Goal: Find specific page/section: Find specific page/section

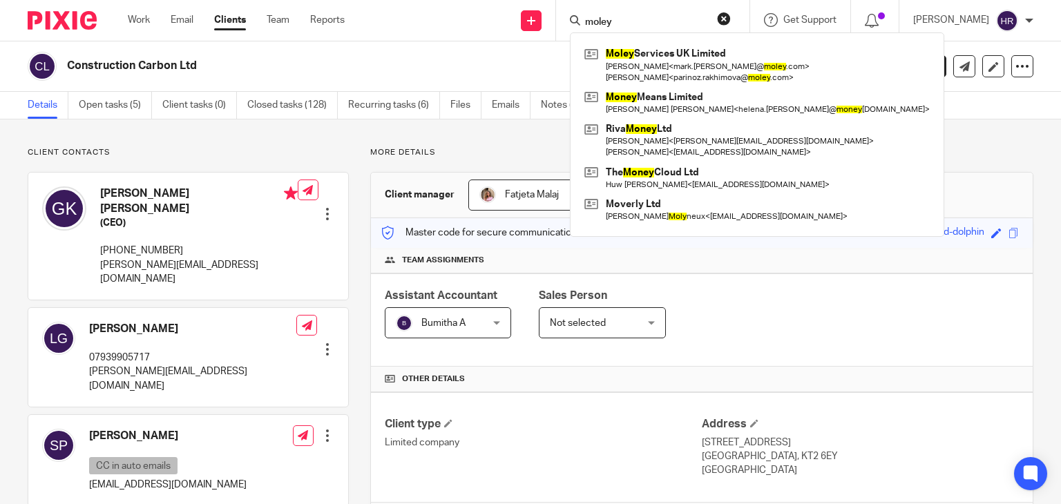
type input "moley"
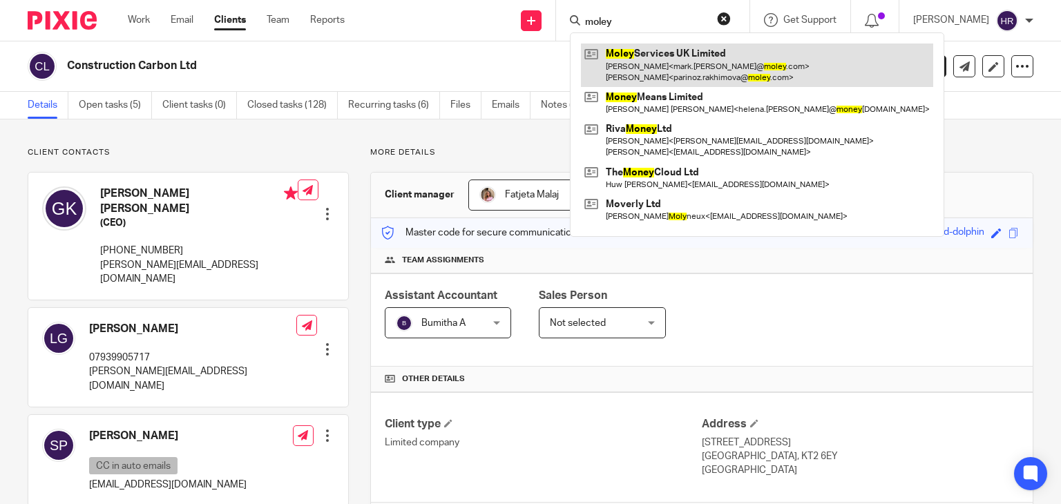
click at [635, 59] on link at bounding box center [757, 65] width 352 height 43
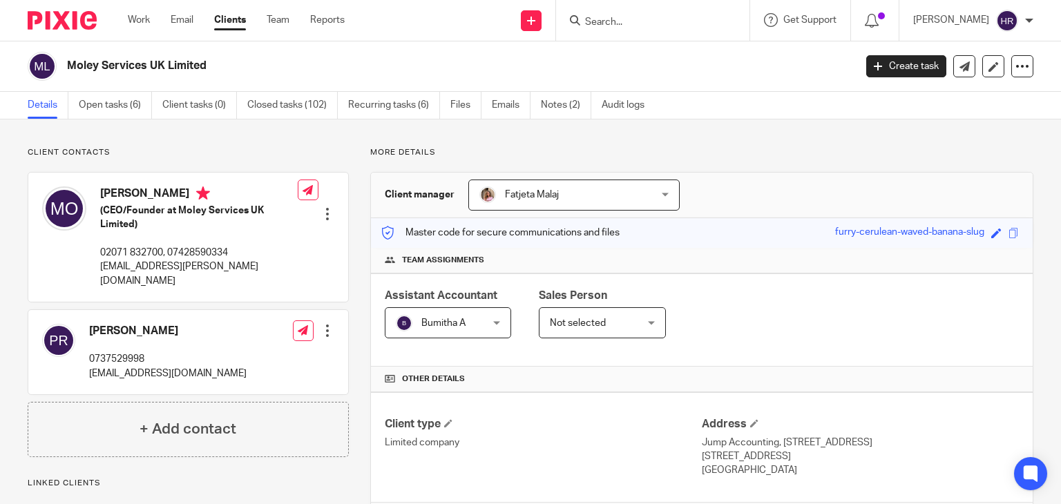
drag, startPoint x: 998, startPoint y: 227, endPoint x: 1002, endPoint y: 233, distance: 7.3
click at [998, 227] on div "Save furry-cerulean-waved-banana-slug" at bounding box center [928, 233] width 187 height 16
click at [1009, 233] on span at bounding box center [1014, 233] width 10 height 10
click at [618, 31] on div at bounding box center [652, 20] width 193 height 41
click at [588, 23] on input "Search" at bounding box center [646, 23] width 124 height 12
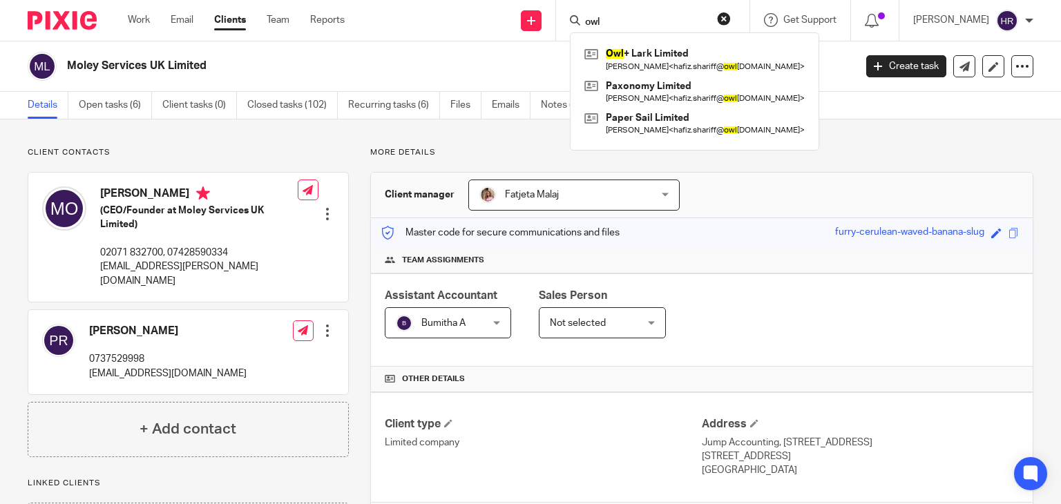
type input "owl"
click at [643, 73] on link at bounding box center [694, 60] width 227 height 32
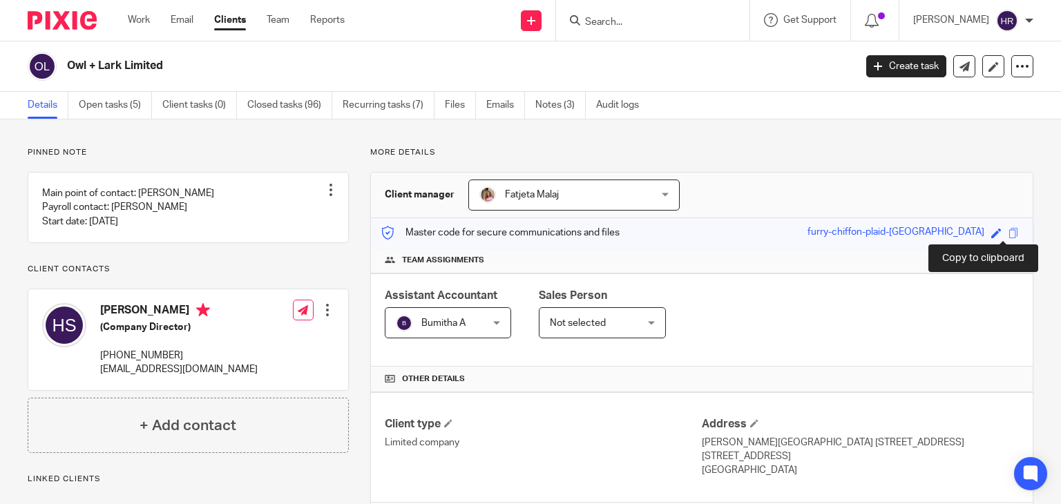
click at [1009, 228] on span at bounding box center [1014, 233] width 10 height 10
click at [622, 23] on div "Copied." at bounding box center [789, 40] width 517 height 53
click at [598, 23] on input "Search" at bounding box center [646, 23] width 124 height 12
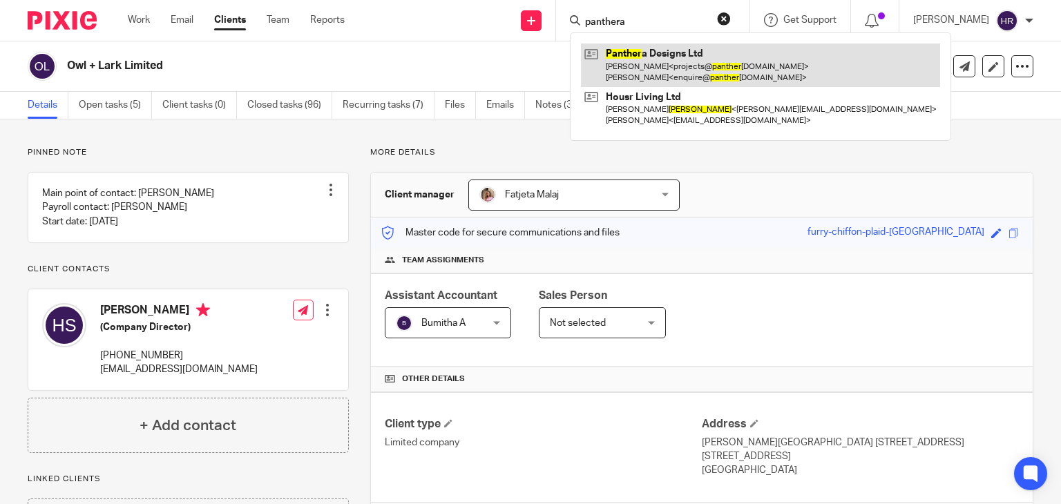
type input "panthera"
click at [638, 59] on link at bounding box center [760, 65] width 359 height 43
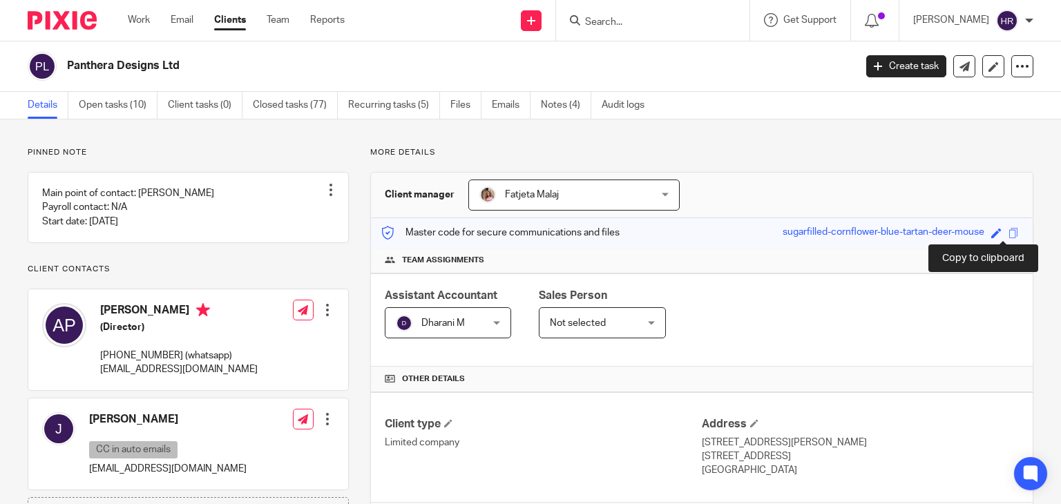
click at [1009, 231] on span at bounding box center [1014, 233] width 10 height 10
click at [854, 117] on div "Details Open tasks (10) Client tasks (0) Closed tasks (77) Recurring tasks (5) …" at bounding box center [530, 106] width 1061 height 28
click at [611, 26] on input "Search" at bounding box center [646, 23] width 124 height 12
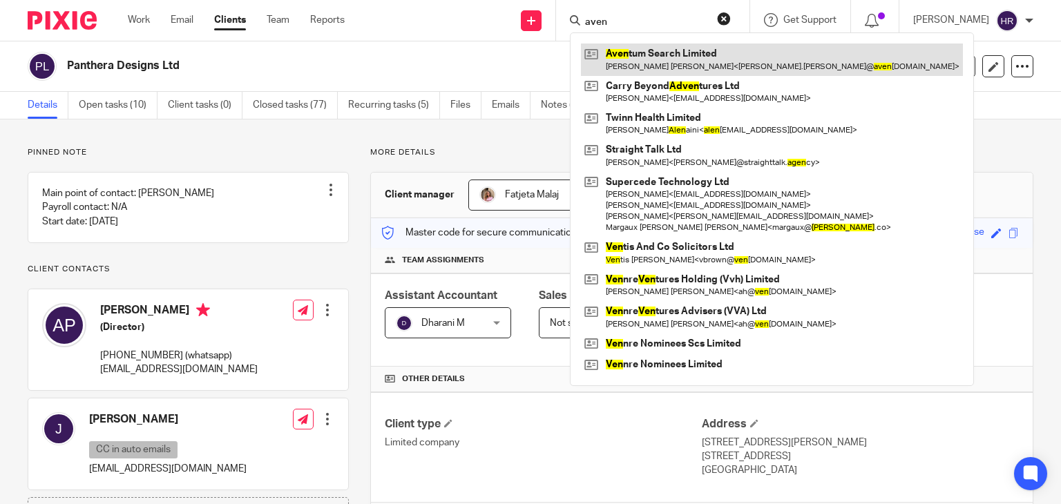
type input "aven"
click at [616, 68] on link at bounding box center [772, 60] width 382 height 32
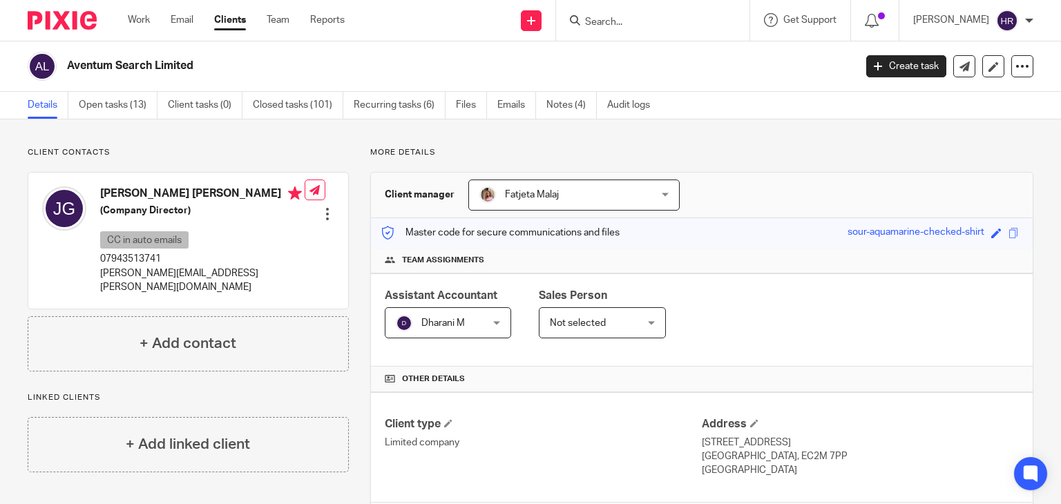
click at [1009, 231] on span at bounding box center [1014, 233] width 10 height 10
click at [1007, 234] on div "Save sour-aquamarine-checked-shirt" at bounding box center [935, 233] width 175 height 16
click at [1009, 234] on span at bounding box center [1014, 233] width 10 height 10
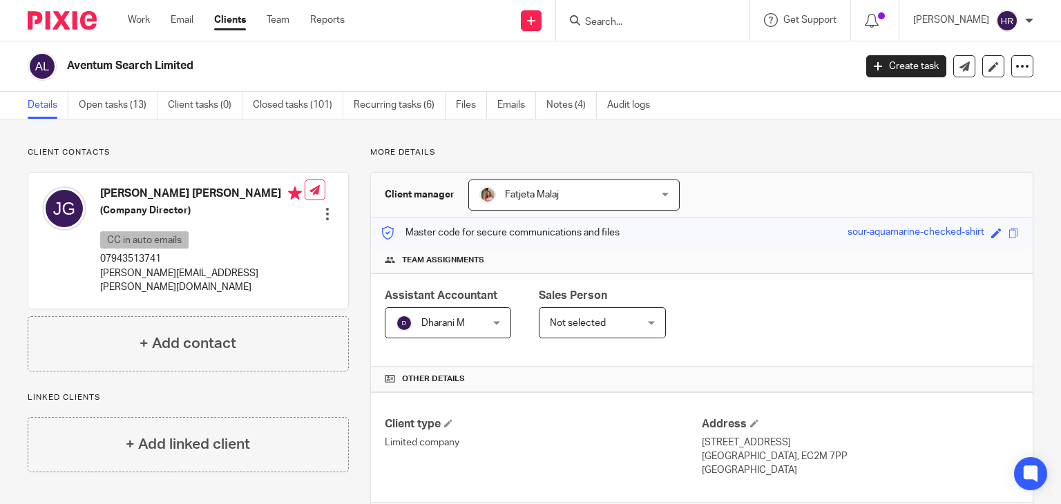
drag, startPoint x: 611, startPoint y: 3, endPoint x: 602, endPoint y: 20, distance: 18.5
click at [604, 15] on div at bounding box center [652, 20] width 193 height 41
click at [602, 23] on input "Search" at bounding box center [646, 23] width 124 height 12
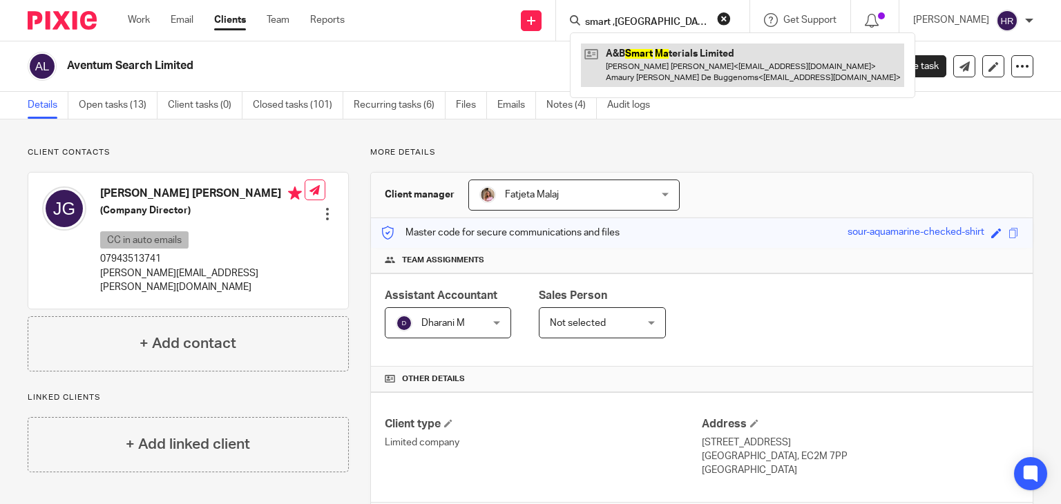
type input "smart ,ma"
click at [640, 67] on link at bounding box center [742, 65] width 323 height 43
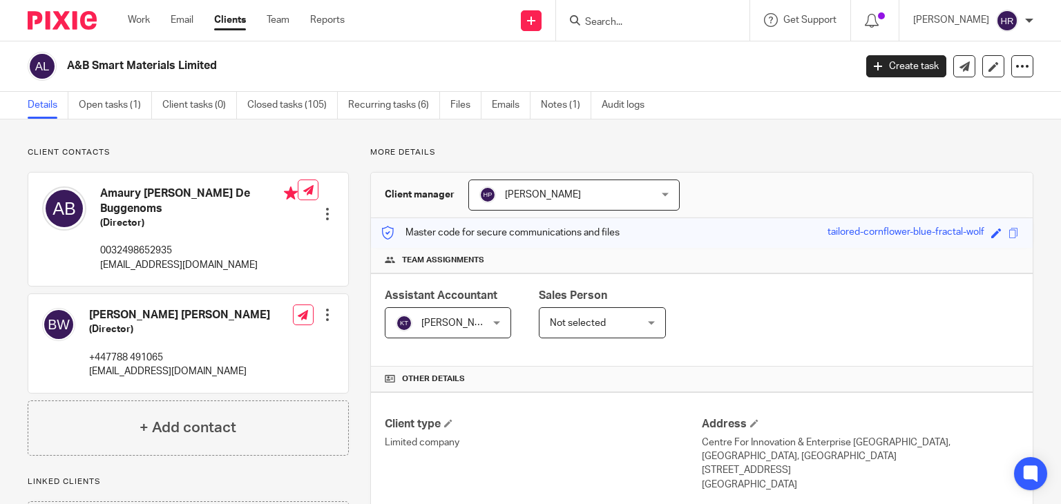
click at [929, 157] on p "More details" at bounding box center [701, 152] width 663 height 11
click at [1009, 234] on span at bounding box center [1014, 233] width 10 height 10
click at [1009, 229] on span at bounding box center [1014, 233] width 10 height 10
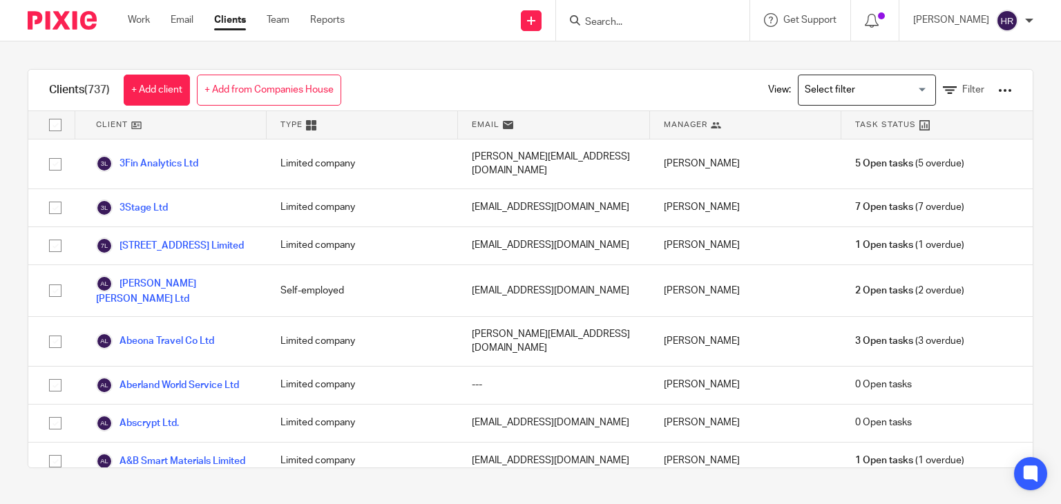
click at [625, 26] on input "Search" at bounding box center [646, 23] width 124 height 12
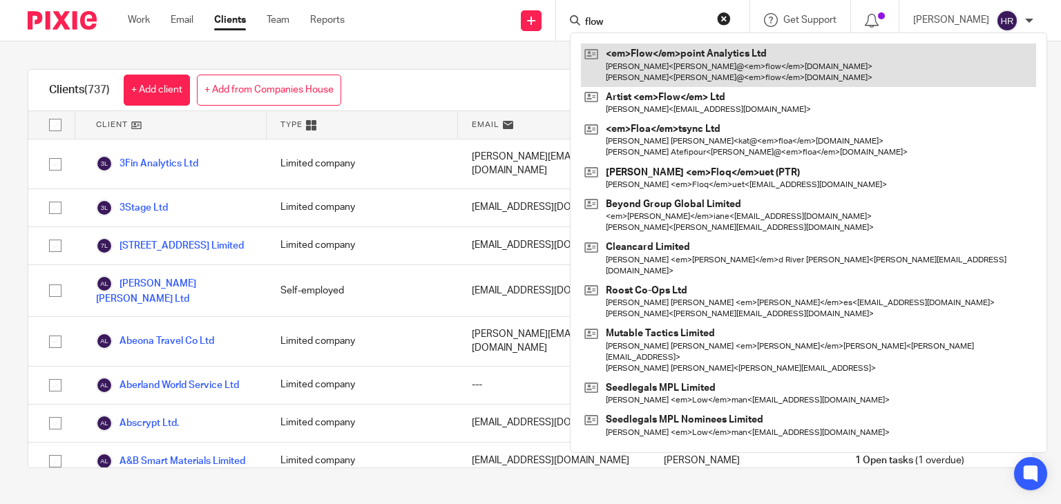
type input "flow"
click at [631, 56] on link at bounding box center [808, 65] width 455 height 43
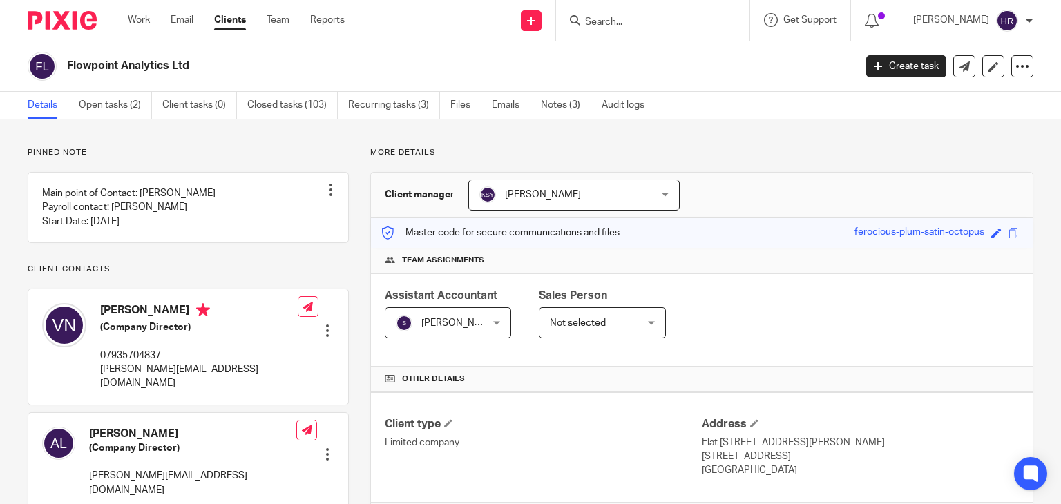
scroll to position [326, 0]
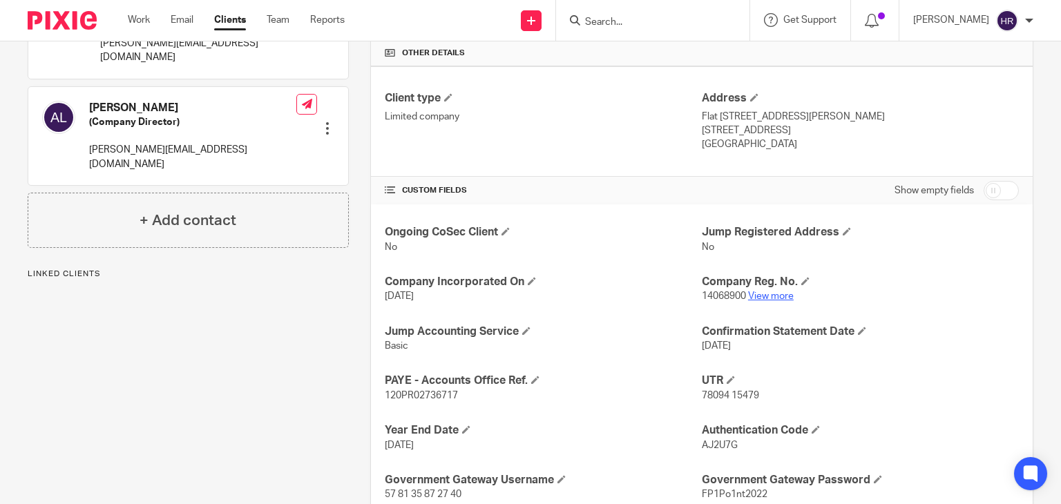
click at [765, 299] on p "14068900 View more" at bounding box center [860, 296] width 317 height 14
click at [765, 298] on link "View more" at bounding box center [771, 297] width 46 height 10
